Goal: Transaction & Acquisition: Purchase product/service

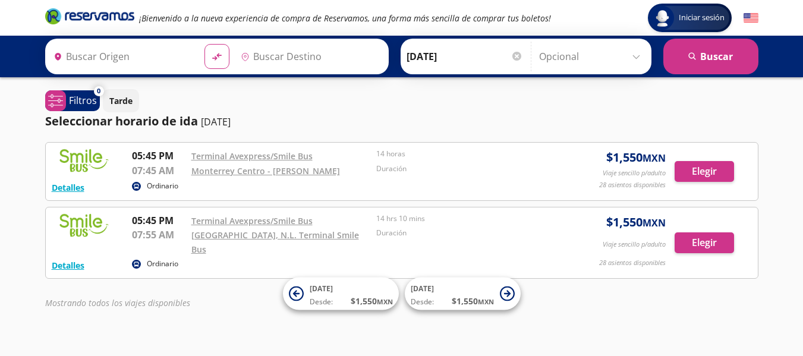
type input "[GEOGRAPHIC_DATA], [GEOGRAPHIC_DATA][PERSON_NAME]"
type input "[GEOGRAPHIC_DATA], [GEOGRAPHIC_DATA]"
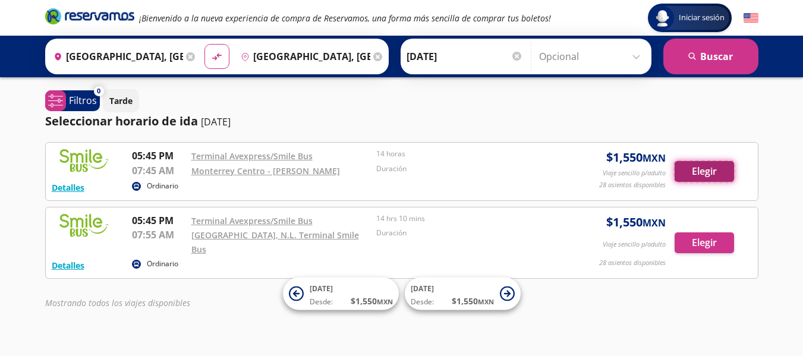
click at [692, 177] on button "Elegir" at bounding box center [704, 171] width 59 height 21
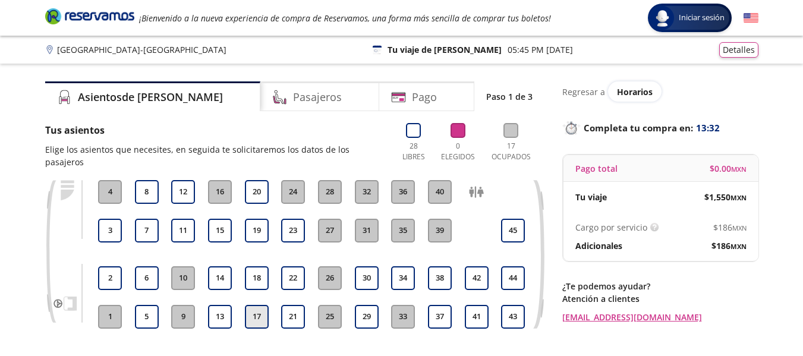
click at [259, 314] on button "17" at bounding box center [257, 317] width 24 height 24
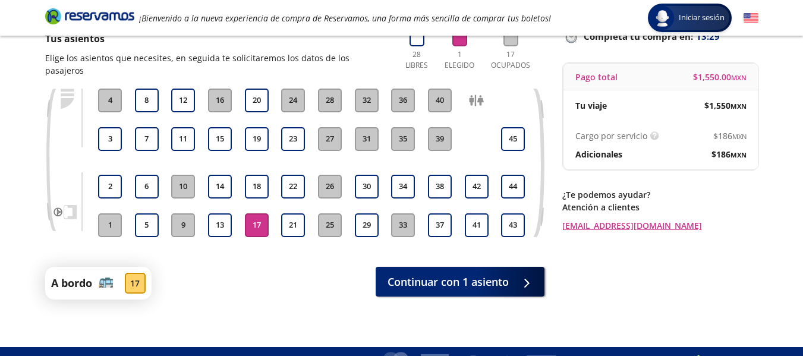
scroll to position [105, 0]
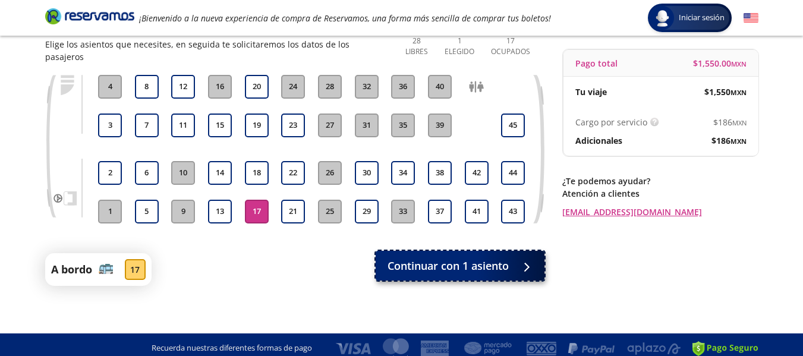
click at [534, 251] on button "Continuar con 1 asiento" at bounding box center [460, 266] width 169 height 30
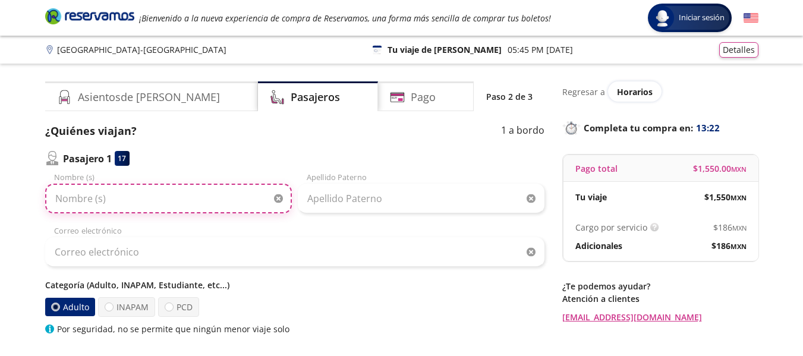
click at [90, 207] on input "Nombre (s)" at bounding box center [168, 199] width 247 height 30
type input "[PERSON_NAME]"
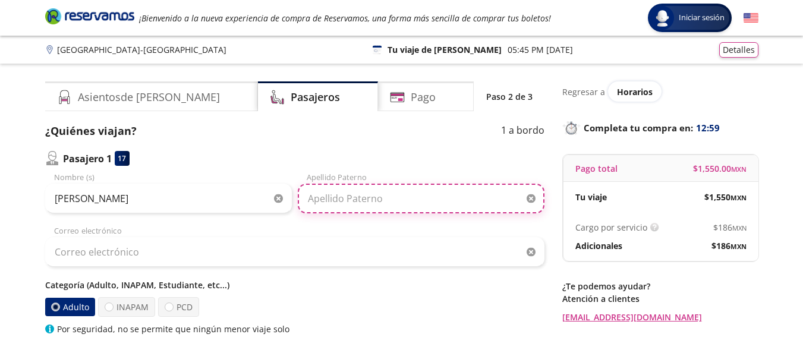
click at [388, 211] on input "Apellido Paterno" at bounding box center [421, 199] width 247 height 30
type input "f"
type input "G"
type input "[PERSON_NAME]"
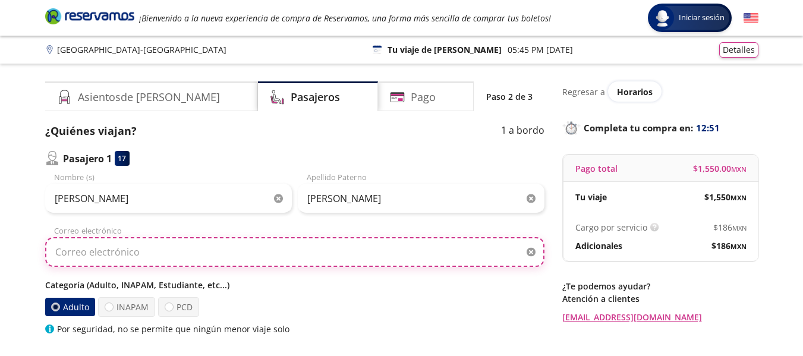
click at [280, 250] on input "Correo electrónico" at bounding box center [295, 252] width 500 height 30
type input "[EMAIL_ADDRESS][DOMAIN_NAME]"
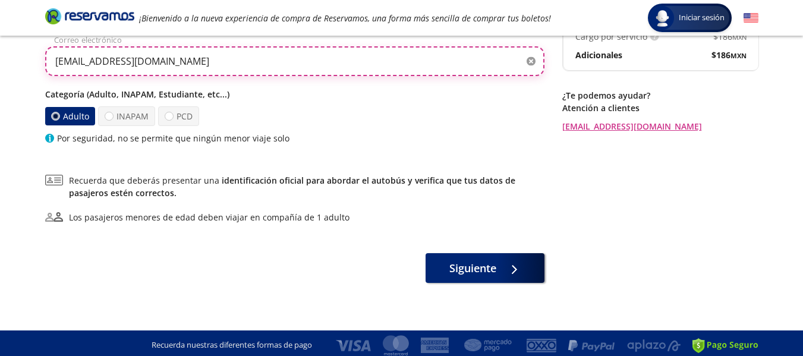
scroll to position [195, 0]
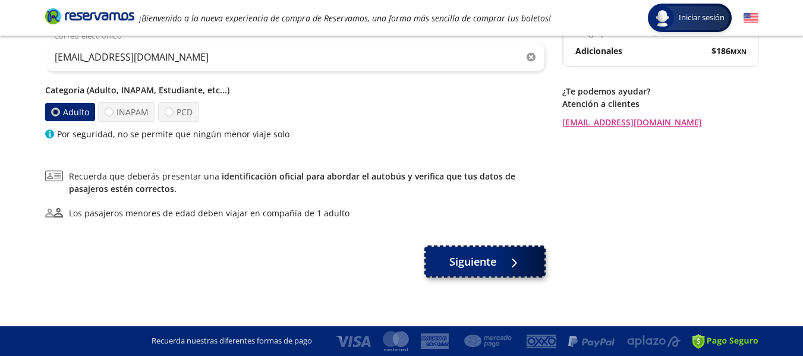
click at [491, 258] on span "Siguiente" at bounding box center [473, 262] width 47 height 16
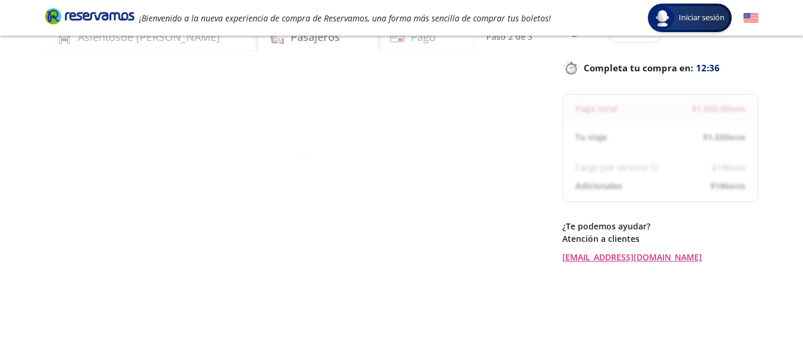
scroll to position [0, 0]
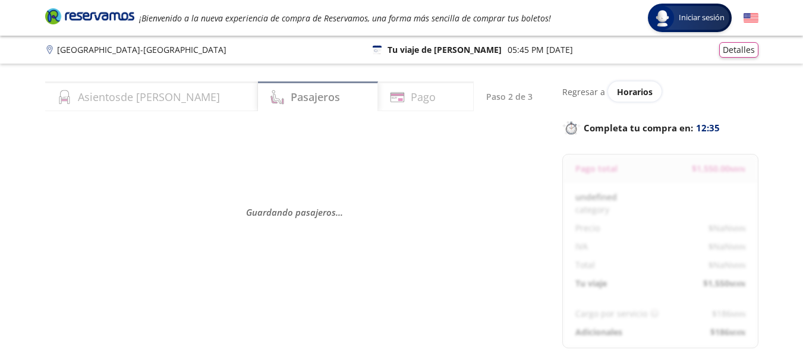
select select "MX"
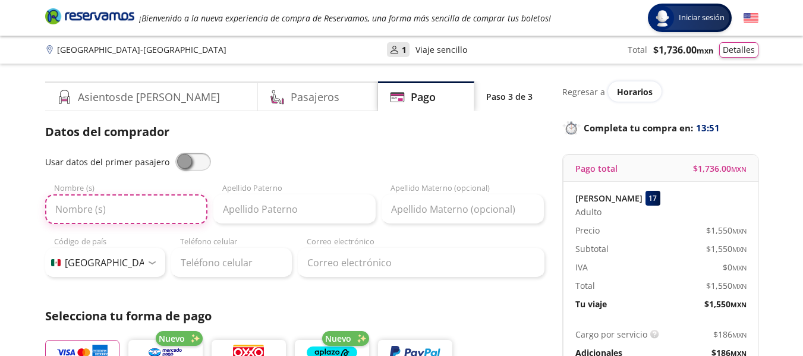
click at [123, 215] on input "Nombre (s)" at bounding box center [126, 209] width 162 height 30
type input "[PERSON_NAME]"
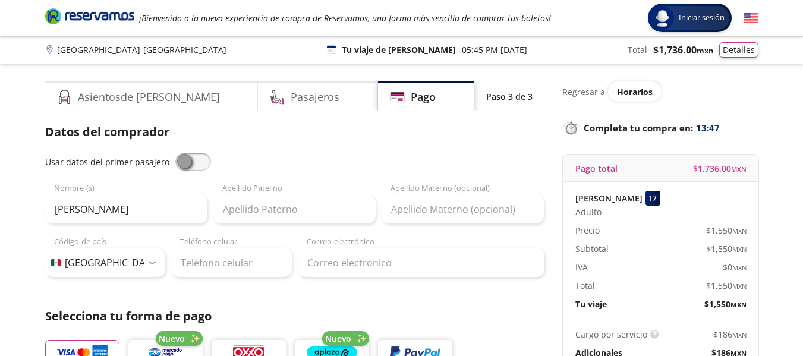
click at [304, 226] on div "Usar datos del primer pasajero [PERSON_NAME] Nombre (s) Apellido [PERSON_NAME] …" at bounding box center [295, 215] width 500 height 125
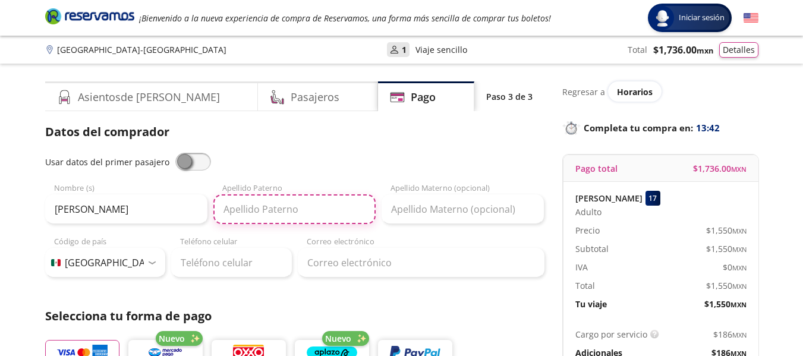
click at [293, 223] on input "Apellido Paterno" at bounding box center [295, 209] width 162 height 30
type input "[PERSON_NAME]"
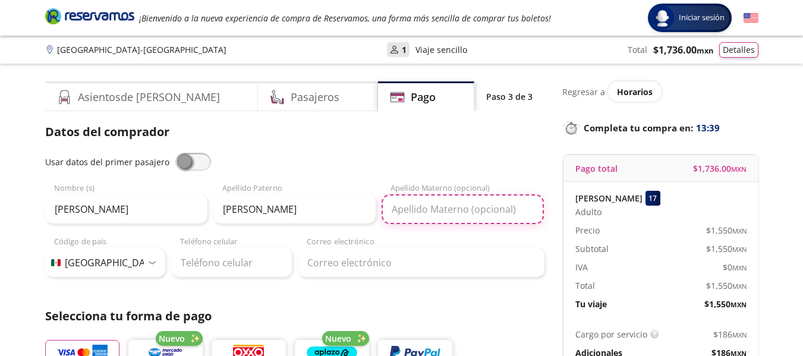
click at [405, 214] on input "Apellido Materno (opcional)" at bounding box center [463, 209] width 162 height 30
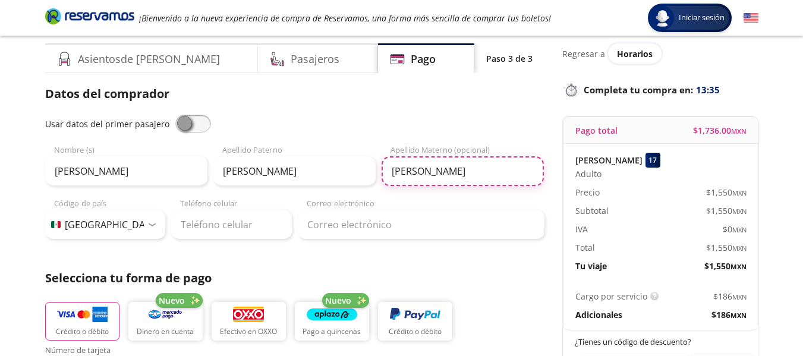
scroll to position [59, 0]
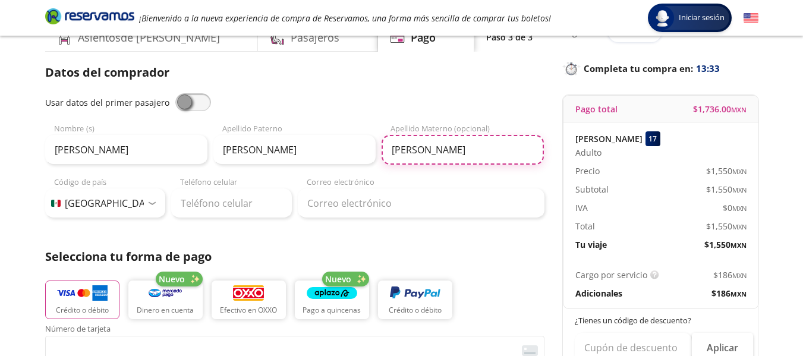
type input "[PERSON_NAME]"
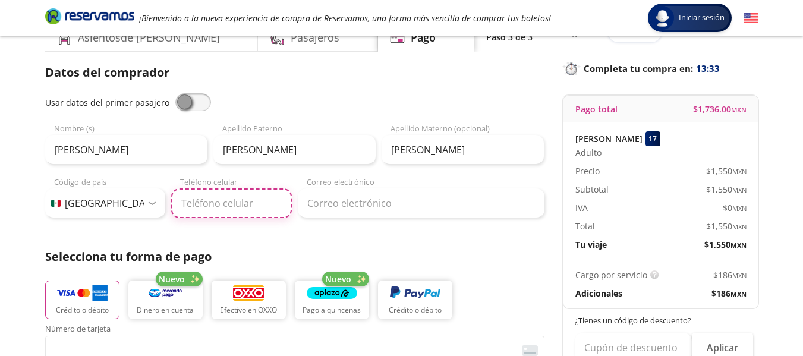
click at [225, 211] on input "Teléfono celular" at bounding box center [231, 204] width 121 height 30
type input "81 3404 0172"
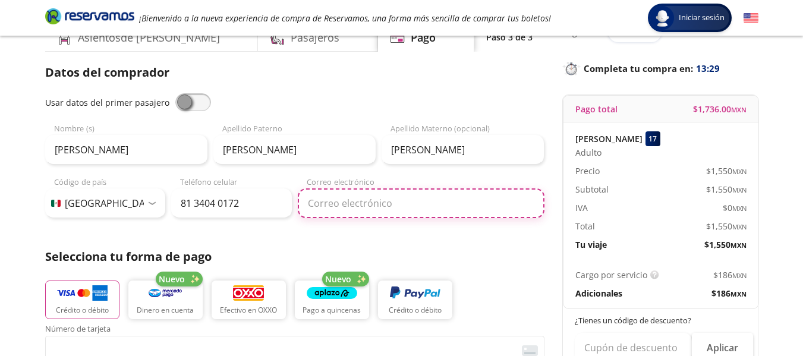
click at [340, 208] on input "Correo electrónico" at bounding box center [421, 204] width 247 height 30
type input "[EMAIL_ADDRESS][DOMAIN_NAME]"
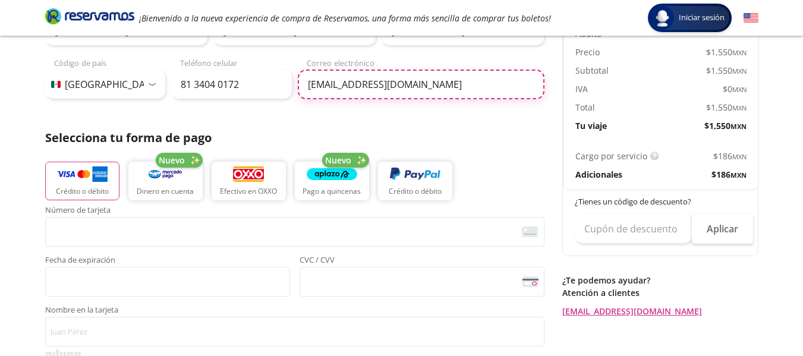
scroll to position [238, 0]
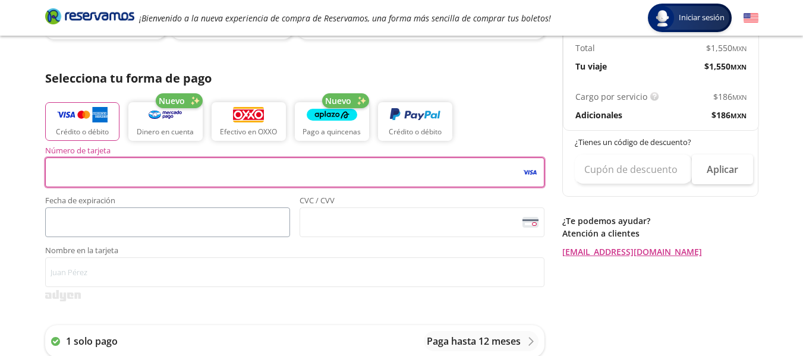
click at [101, 234] on div "Servicios adicionales ¿Tienes un código de descuento? Aplicar Datos del comprad…" at bounding box center [295, 277] width 500 height 785
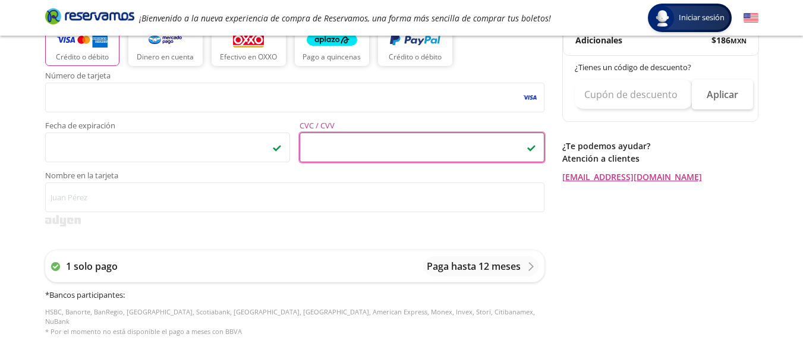
scroll to position [316, 0]
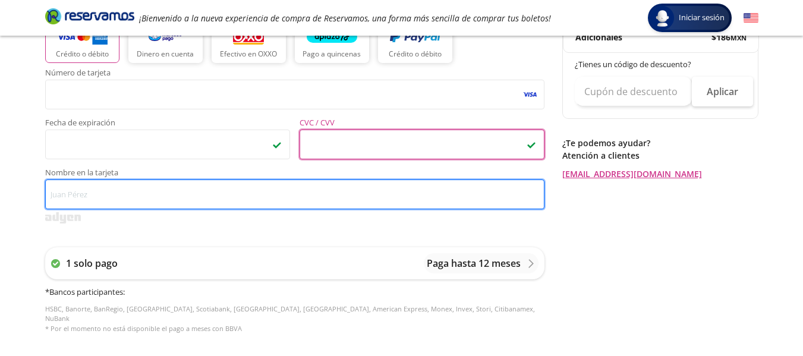
click at [155, 202] on input "Nombre en la tarjeta" at bounding box center [295, 195] width 500 height 30
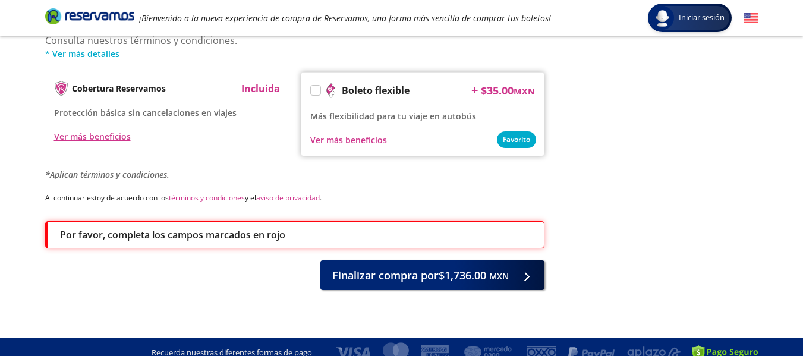
scroll to position [659, 0]
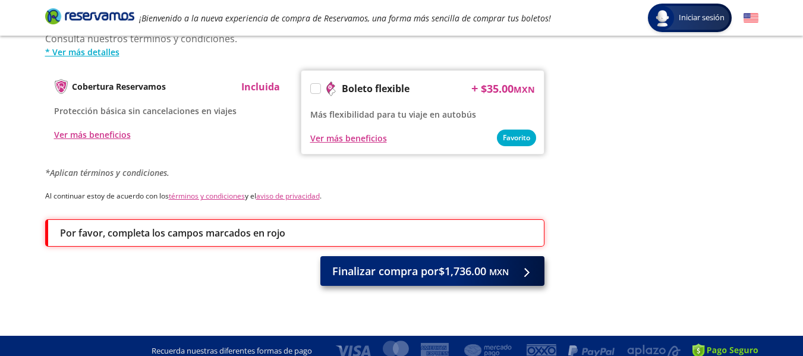
type input "[PERSON_NAME] [PERSON_NAME]"
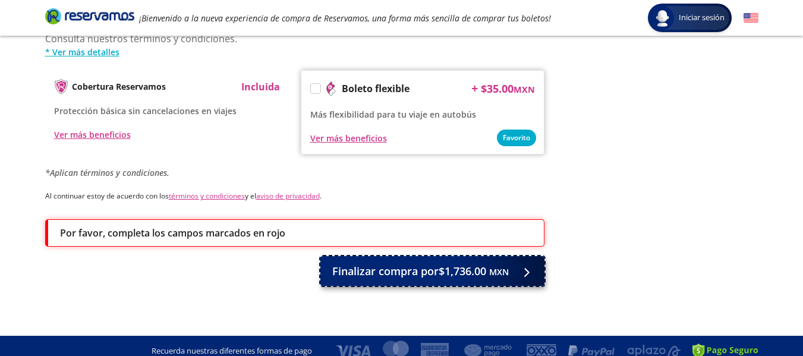
click at [433, 265] on span "Finalizar compra por $1,736.00 MXN" at bounding box center [420, 271] width 177 height 16
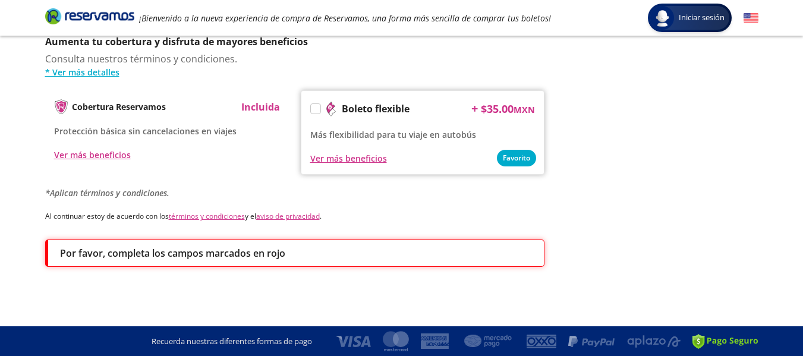
scroll to position [0, 0]
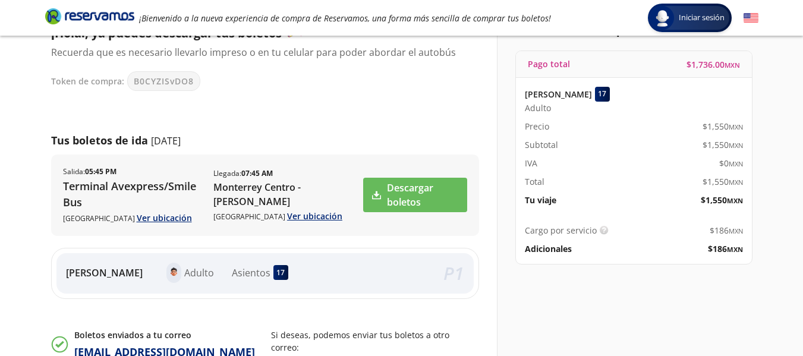
scroll to position [119, 0]
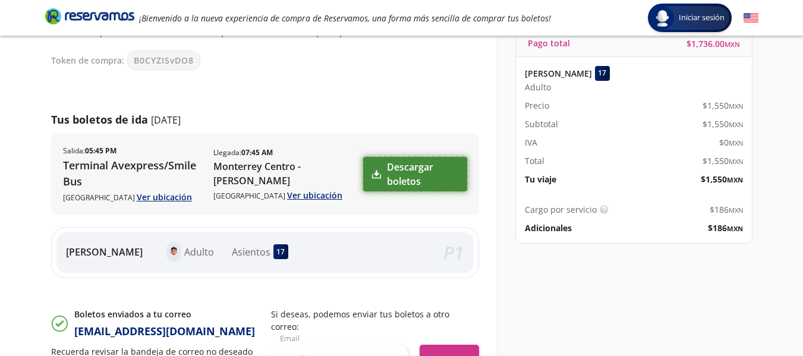
click at [420, 167] on link "Descargar boletos" at bounding box center [414, 174] width 103 height 34
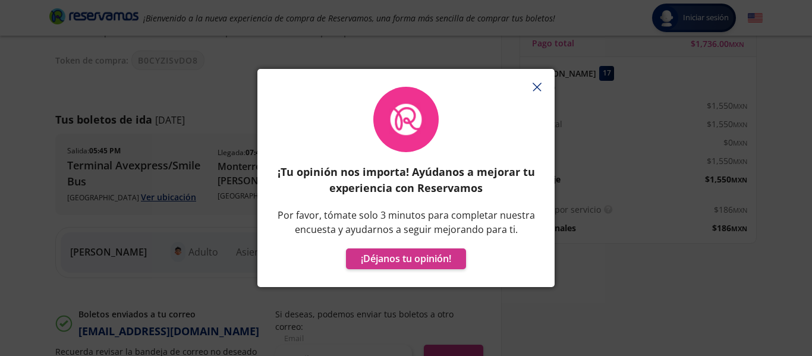
click at [540, 86] on icon "button" at bounding box center [537, 87] width 9 height 9
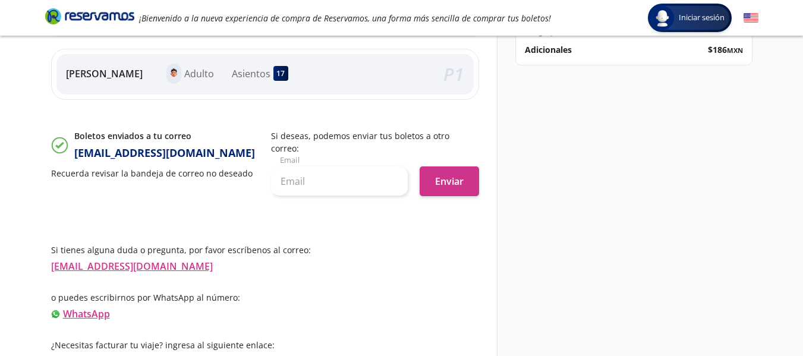
scroll to position [310, 0]
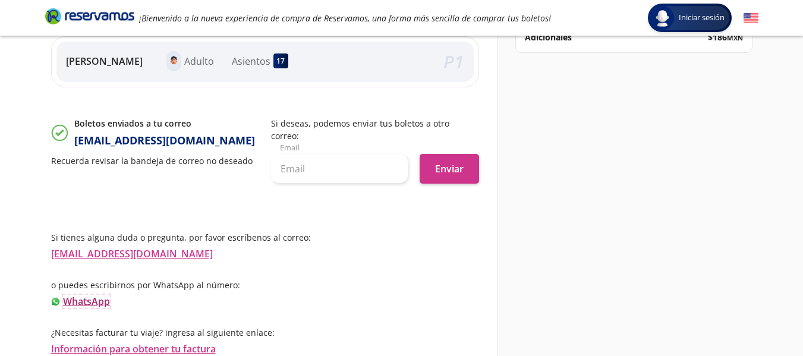
click at [93, 297] on link "WhatsApp" at bounding box center [86, 301] width 47 height 13
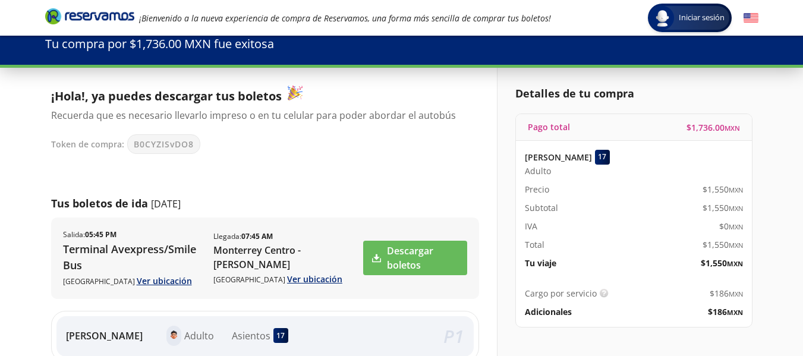
scroll to position [0, 0]
